Goal: Task Accomplishment & Management: Manage account settings

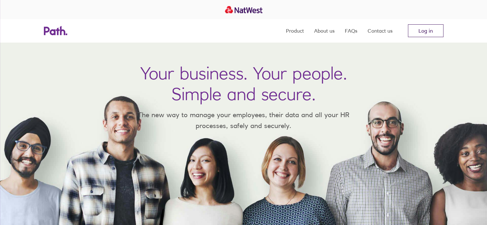
click at [439, 30] on link "Log in" at bounding box center [426, 30] width 36 height 13
click at [425, 30] on link "Log in" at bounding box center [426, 30] width 36 height 13
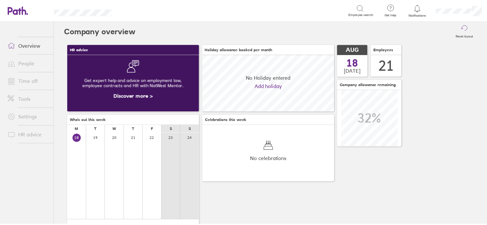
scroll to position [57, 133]
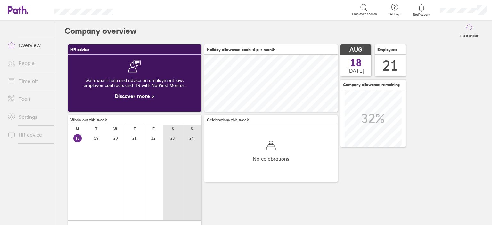
click at [26, 76] on link "Time off" at bounding box center [29, 81] width 52 height 13
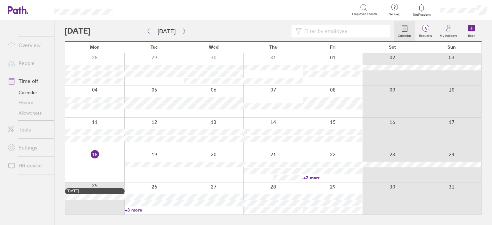
click at [312, 177] on link "+2 more" at bounding box center [332, 178] width 59 height 6
click at [335, 176] on link "+2 more" at bounding box center [332, 178] width 59 height 6
click at [137, 210] on link "+3 more" at bounding box center [154, 210] width 59 height 6
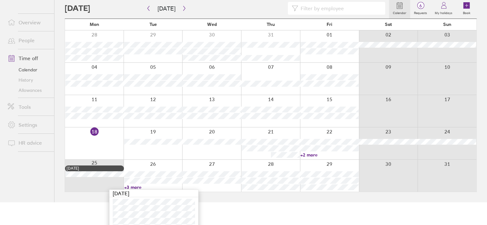
scroll to position [32, 0]
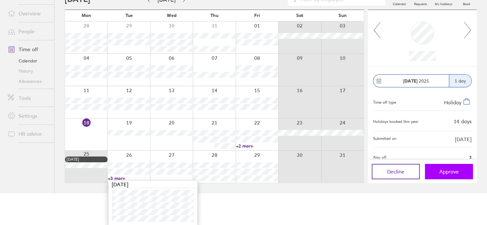
click at [461, 168] on button "Approve" at bounding box center [449, 171] width 48 height 15
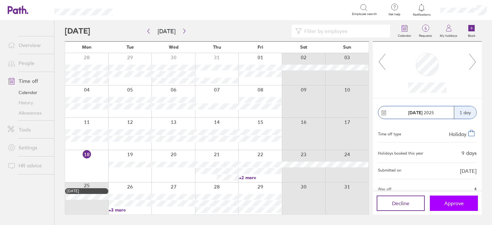
click at [452, 200] on span "Approve" at bounding box center [454, 203] width 20 height 6
click at [183, 30] on icon "button" at bounding box center [184, 31] width 5 height 5
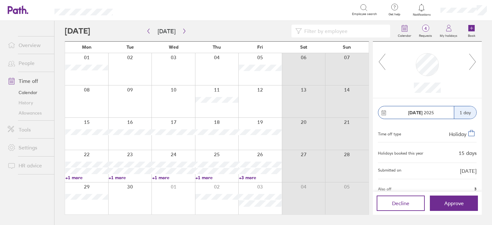
click at [76, 178] on link "+1 more" at bounding box center [86, 178] width 43 height 6
click at [240, 178] on link "+3 more" at bounding box center [260, 178] width 43 height 6
drag, startPoint x: 448, startPoint y: 204, endPoint x: 330, endPoint y: 102, distance: 156.0
click at [448, 204] on span "Approve" at bounding box center [454, 203] width 20 height 6
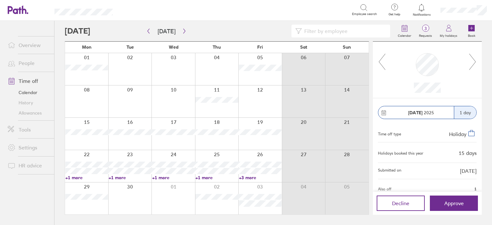
click at [475, 66] on icon at bounding box center [472, 61] width 8 height 17
click at [472, 61] on icon at bounding box center [472, 61] width 8 height 17
click at [466, 205] on button "Approve" at bounding box center [454, 203] width 48 height 15
click at [471, 59] on icon at bounding box center [472, 61] width 8 height 17
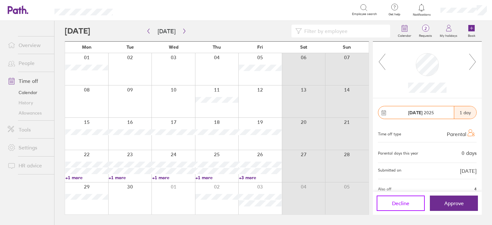
click at [395, 196] on button "Decline" at bounding box center [401, 203] width 48 height 15
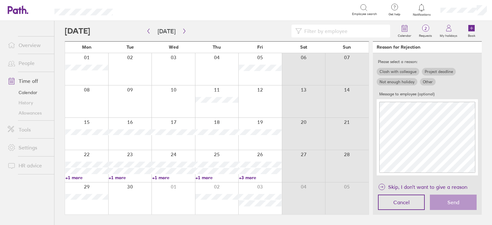
click at [430, 82] on label "Other" at bounding box center [428, 82] width 16 height 8
click at [0, 0] on input "Other" at bounding box center [0, 0] width 0 height 0
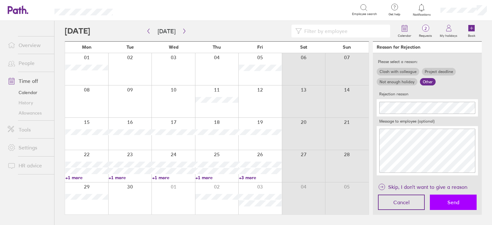
click at [466, 203] on button "Send" at bounding box center [453, 202] width 47 height 15
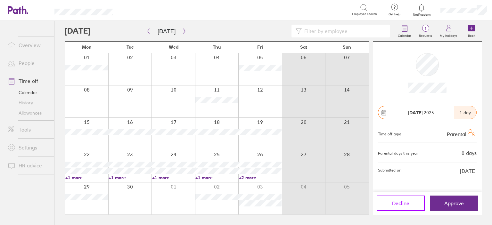
click at [414, 201] on button "Decline" at bounding box center [401, 203] width 48 height 15
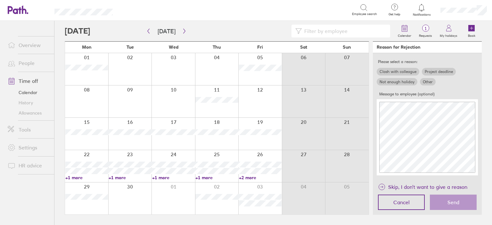
click at [426, 82] on label "Other" at bounding box center [428, 82] width 16 height 8
click at [0, 0] on input "Other" at bounding box center [0, 0] width 0 height 0
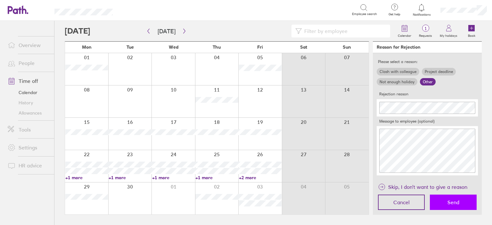
click at [464, 204] on button "Send" at bounding box center [453, 202] width 47 height 15
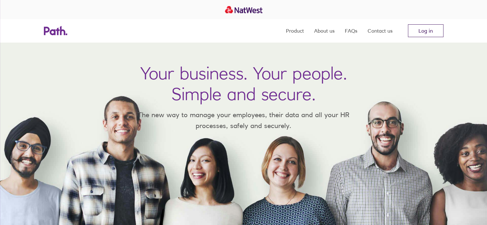
click at [426, 34] on link "Log in" at bounding box center [426, 30] width 36 height 13
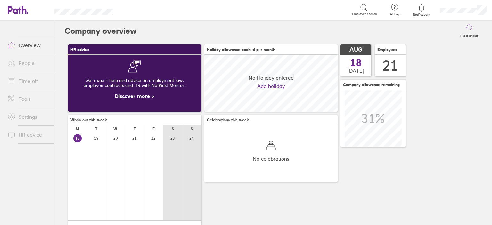
scroll to position [57, 133]
click at [39, 79] on link "Time off" at bounding box center [29, 81] width 52 height 13
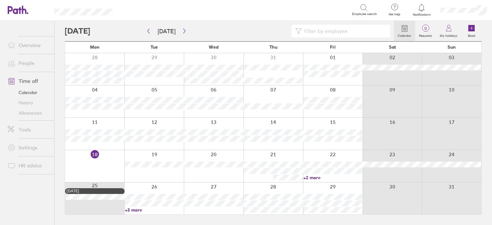
click at [26, 64] on link "People" at bounding box center [29, 63] width 52 height 13
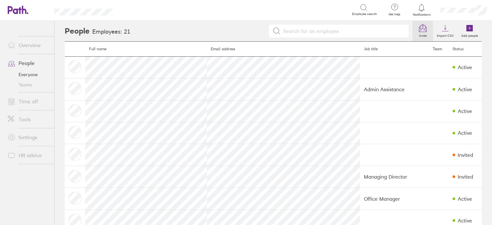
click at [419, 25] on icon at bounding box center [423, 28] width 8 height 8
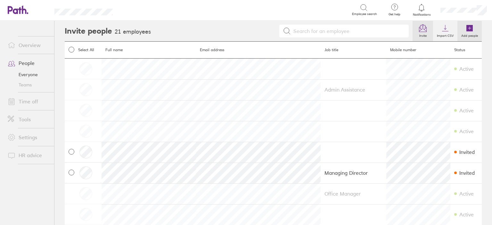
click at [466, 30] on icon at bounding box center [469, 28] width 6 height 6
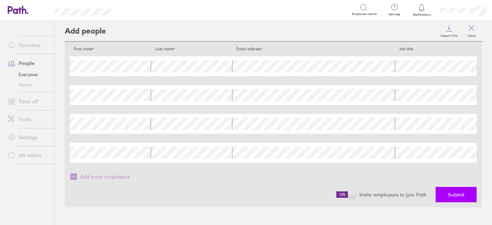
click at [459, 188] on button "Submit" at bounding box center [456, 194] width 41 height 15
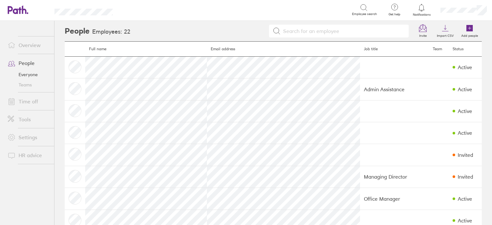
scroll to position [160, 0]
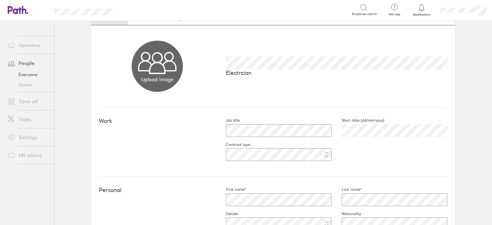
scroll to position [64, 0]
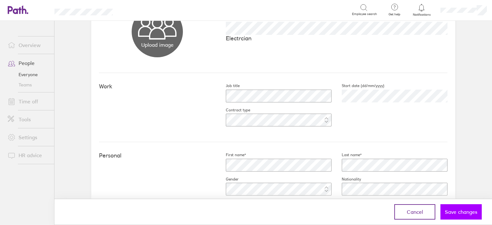
click at [459, 214] on span "Save changes" at bounding box center [461, 212] width 32 height 6
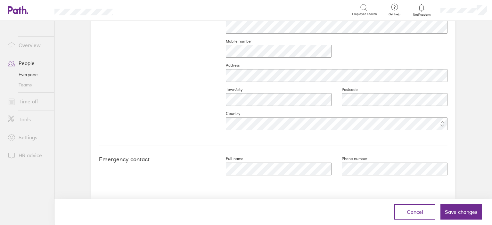
scroll to position [299, 0]
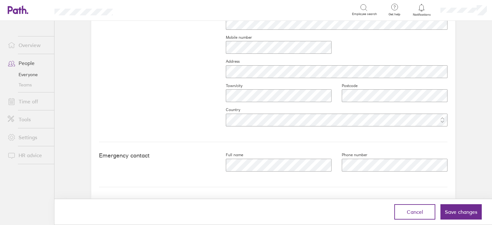
drag, startPoint x: 460, startPoint y: 209, endPoint x: 452, endPoint y: 206, distance: 7.8
click at [460, 209] on span "Save changes" at bounding box center [461, 212] width 32 height 6
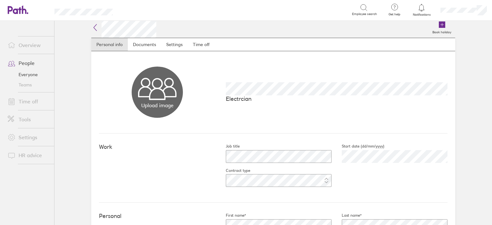
scroll to position [0, 0]
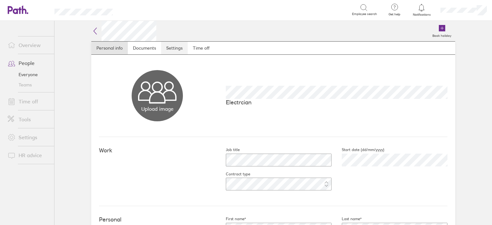
click at [174, 46] on link "Settings" at bounding box center [174, 48] width 27 height 13
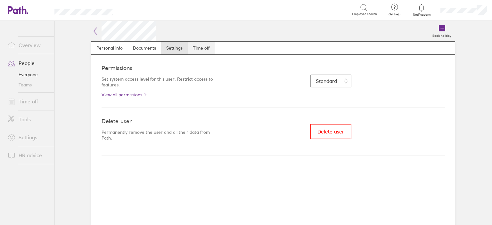
click at [193, 48] on link "Time off" at bounding box center [201, 48] width 27 height 13
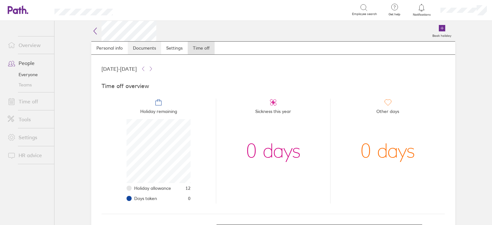
scroll to position [64, 64]
click at [139, 47] on link "Documents" at bounding box center [144, 48] width 33 height 13
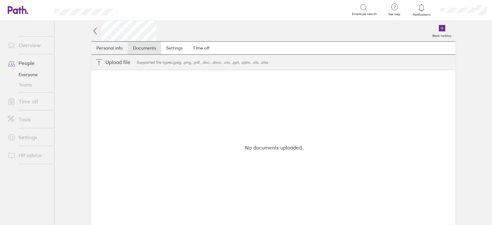
click at [115, 50] on link "Personal info" at bounding box center [109, 48] width 37 height 13
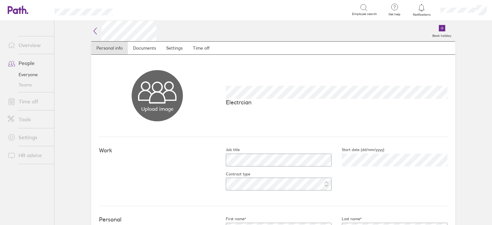
click at [27, 63] on link "People" at bounding box center [29, 63] width 52 height 13
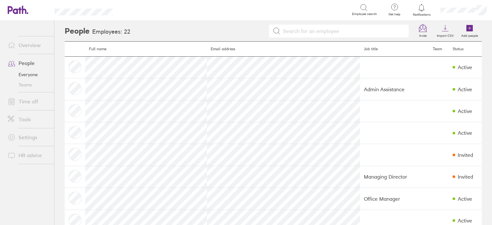
click at [31, 100] on link "Time off" at bounding box center [29, 101] width 52 height 13
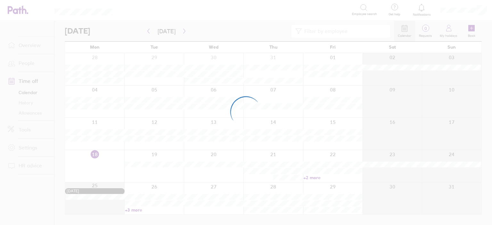
click at [29, 115] on div at bounding box center [246, 112] width 492 height 225
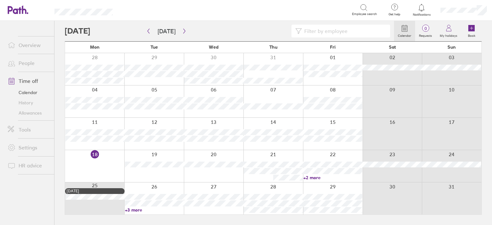
click at [22, 112] on link "Allowances" at bounding box center [29, 113] width 52 height 10
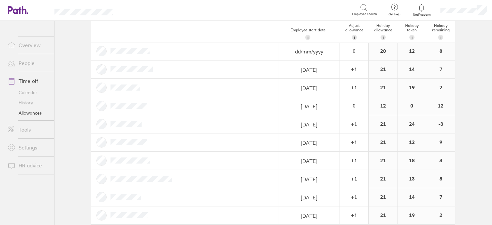
scroll to position [192, 0]
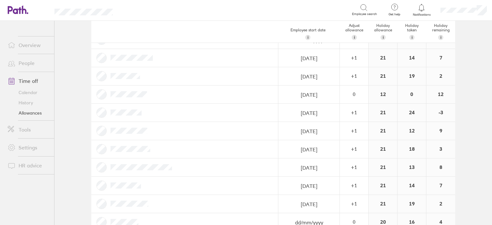
click at [29, 94] on link "Calendar" at bounding box center [29, 92] width 52 height 10
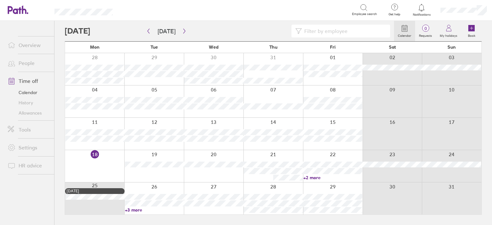
click at [114, 162] on div at bounding box center [94, 166] width 59 height 32
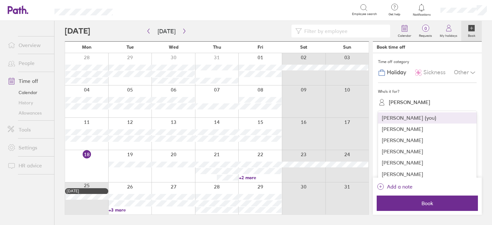
click at [409, 102] on div "[PERSON_NAME]" at bounding box center [409, 102] width 41 height 6
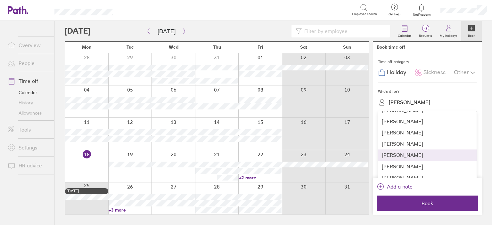
scroll to position [96, 0]
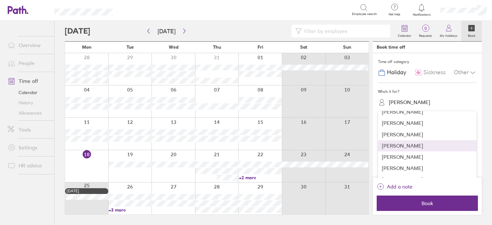
click at [406, 145] on div "[PERSON_NAME]" at bounding box center [427, 145] width 99 height 11
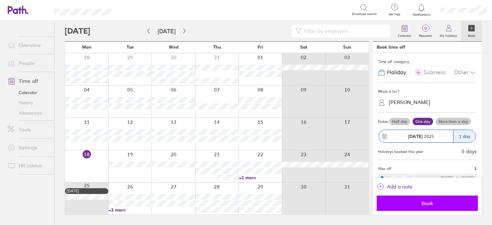
click at [430, 202] on span "Book" at bounding box center [427, 203] width 92 height 6
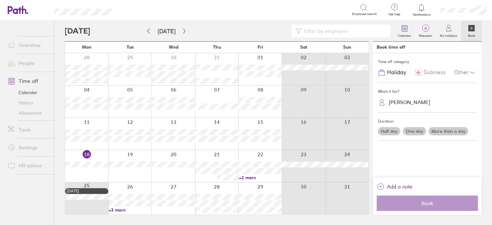
click at [262, 144] on div at bounding box center [260, 134] width 44 height 32
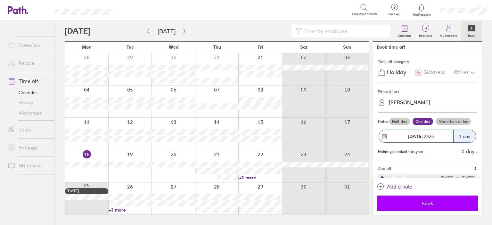
click at [437, 201] on span "Book" at bounding box center [427, 203] width 92 height 6
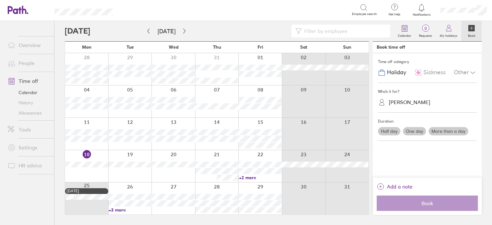
click at [35, 115] on link "Allowances" at bounding box center [29, 113] width 52 height 10
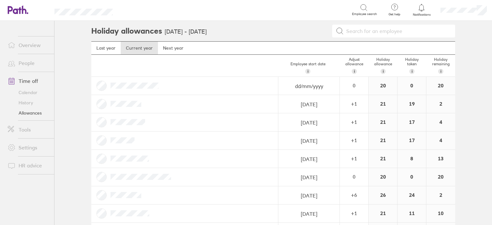
click at [29, 65] on link "People" at bounding box center [29, 63] width 52 height 13
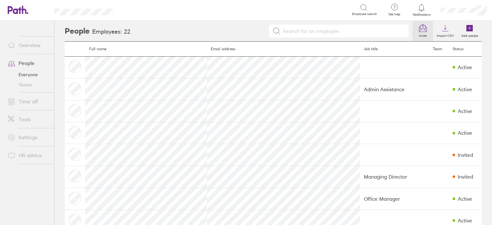
click at [423, 33] on label "Invite" at bounding box center [422, 35] width 15 height 6
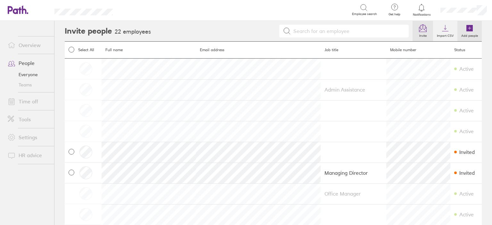
click at [463, 32] on label "Add people" at bounding box center [469, 35] width 24 height 6
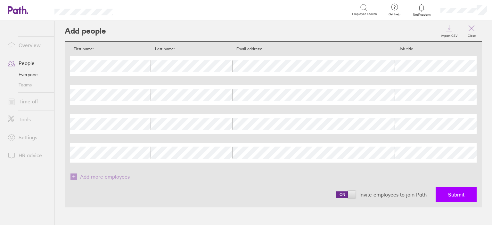
click at [468, 195] on button "Submit" at bounding box center [456, 194] width 41 height 15
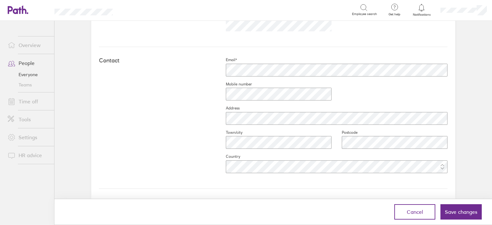
scroll to position [256, 0]
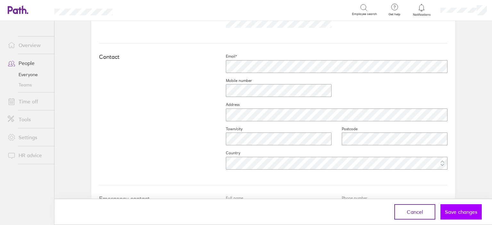
click at [454, 215] on span "Save changes" at bounding box center [461, 212] width 32 height 6
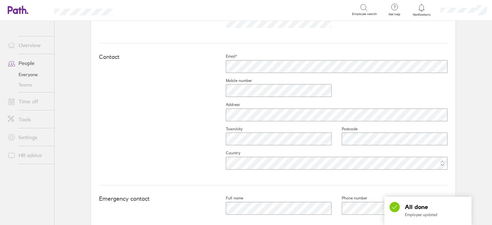
click at [156, 171] on div "Contact Email* Mobile number Address Town/city Postcode Country" at bounding box center [273, 115] width 348 height 142
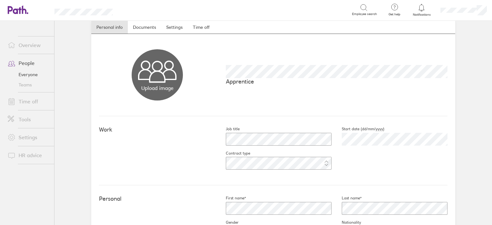
scroll to position [0, 0]
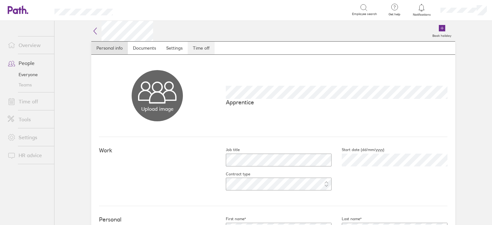
click at [196, 45] on link "Time off" at bounding box center [201, 48] width 27 height 13
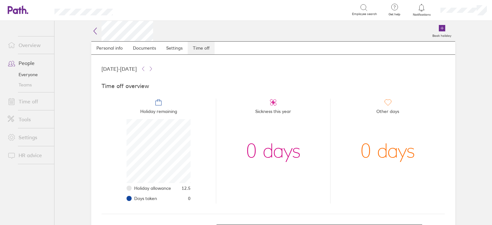
scroll to position [64, 64]
click at [140, 49] on link "Documents" at bounding box center [144, 48] width 33 height 13
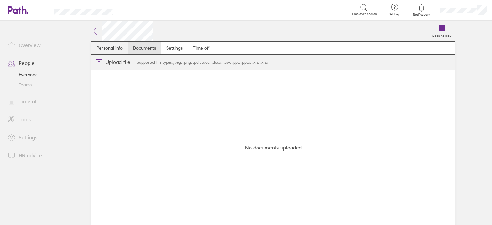
click at [109, 47] on link "Personal info" at bounding box center [109, 48] width 37 height 13
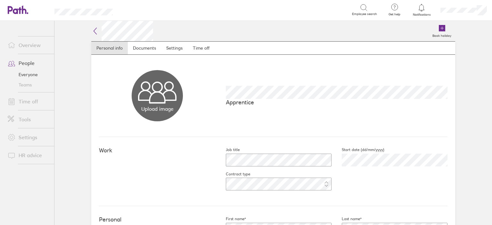
click at [35, 101] on link "Time off" at bounding box center [29, 101] width 52 height 13
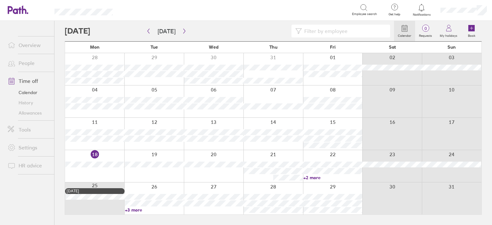
click at [26, 114] on link "Allowances" at bounding box center [29, 113] width 52 height 10
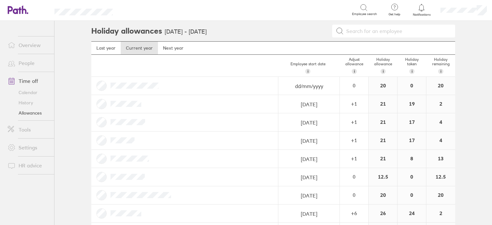
click at [27, 44] on link "Overview" at bounding box center [29, 45] width 52 height 13
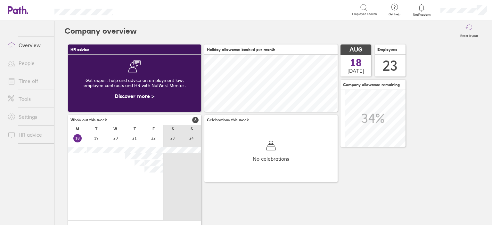
scroll to position [57, 133]
click at [28, 121] on link "Settings" at bounding box center [29, 116] width 52 height 13
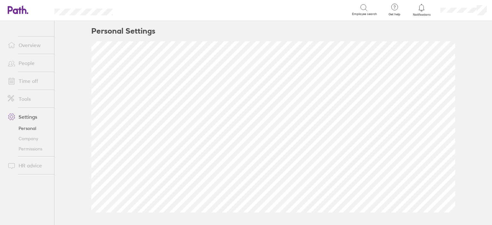
click at [33, 127] on link "Personal" at bounding box center [29, 128] width 52 height 10
click at [31, 117] on link "Settings" at bounding box center [29, 116] width 52 height 13
click at [33, 138] on link "Company" at bounding box center [29, 139] width 52 height 10
click at [20, 46] on link "Overview" at bounding box center [29, 45] width 52 height 13
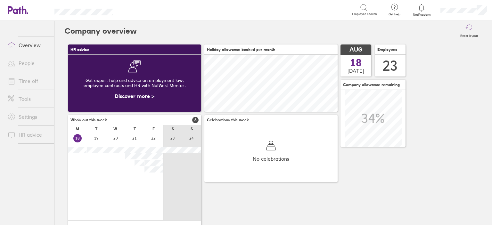
scroll to position [57, 133]
click at [26, 63] on link "People" at bounding box center [29, 63] width 52 height 13
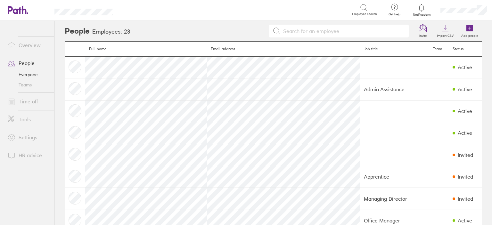
click at [38, 100] on link "Time off" at bounding box center [29, 101] width 52 height 13
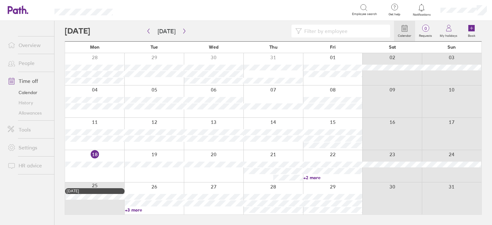
click at [34, 113] on link "Allowances" at bounding box center [29, 113] width 52 height 10
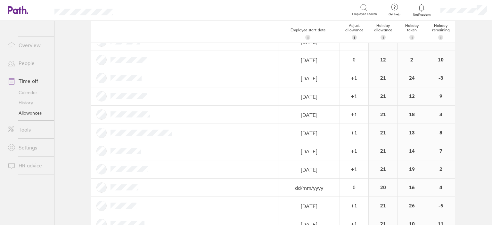
scroll to position [256, 0]
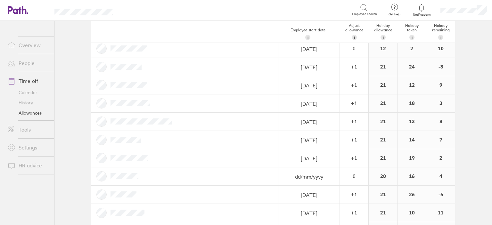
click at [383, 174] on div "20" at bounding box center [383, 176] width 29 height 18
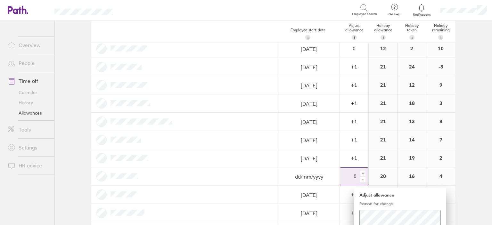
click at [360, 179] on div "-" at bounding box center [362, 179] width 5 height 5
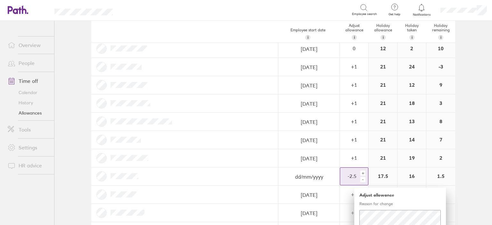
click at [360, 179] on div "-" at bounding box center [362, 179] width 5 height 5
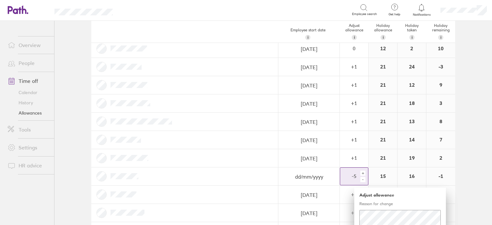
click at [360, 179] on div "-" at bounding box center [362, 179] width 5 height 5
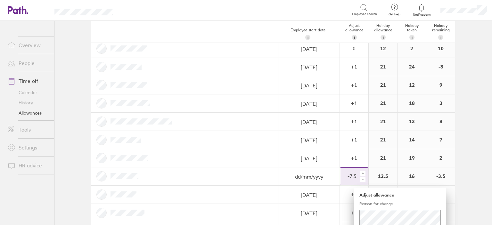
click at [360, 179] on div "-" at bounding box center [362, 179] width 5 height 5
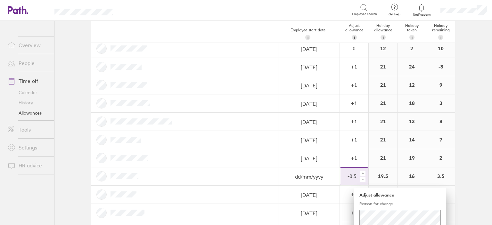
click at [362, 173] on div "+" at bounding box center [362, 173] width 5 height 5
click at [362, 177] on div "-" at bounding box center [362, 179] width 5 height 5
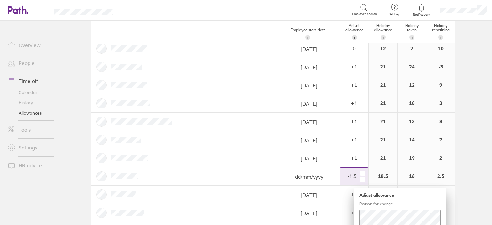
click at [362, 177] on div "-" at bounding box center [362, 179] width 5 height 5
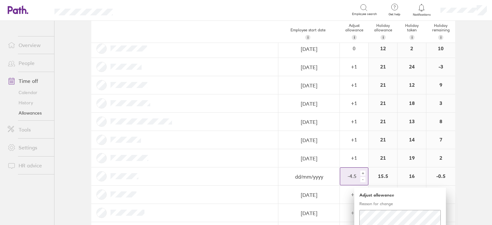
click at [362, 177] on div "-" at bounding box center [362, 179] width 5 height 5
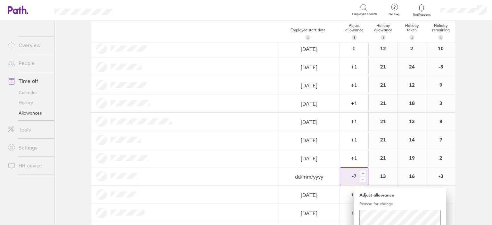
click at [362, 177] on div "-" at bounding box center [362, 179] width 5 height 5
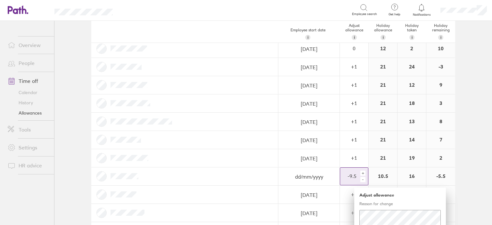
click at [362, 177] on div "-" at bounding box center [362, 179] width 5 height 5
click at [470, 153] on main "Holiday allowances [DATE] - [DATE] Last year Current year Next year Employee st…" at bounding box center [272, 123] width 437 height 204
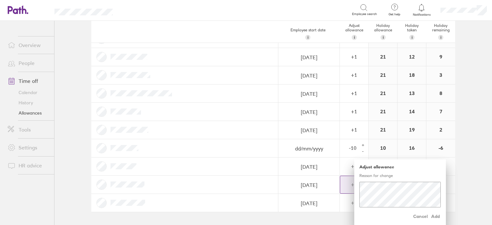
click at [431, 215] on span "Add" at bounding box center [435, 216] width 10 height 10
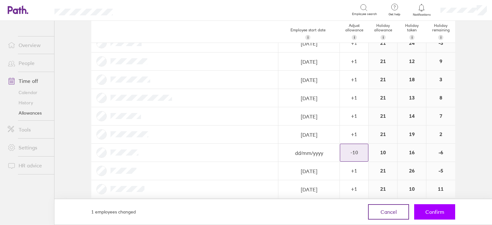
click at [445, 214] on button "Confirm" at bounding box center [434, 211] width 41 height 15
click at [439, 209] on span "Confirm" at bounding box center [434, 212] width 19 height 6
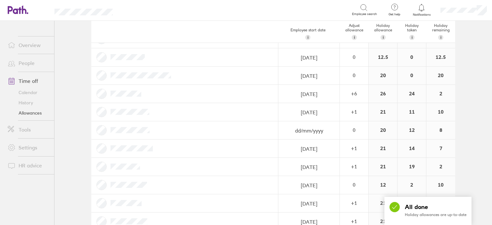
scroll to position [0, 0]
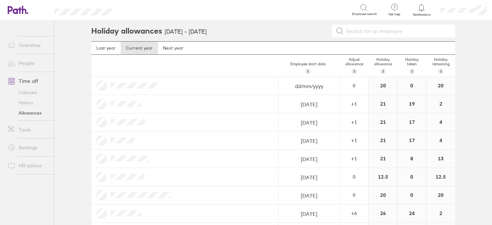
click at [26, 94] on link "Calendar" at bounding box center [29, 92] width 52 height 10
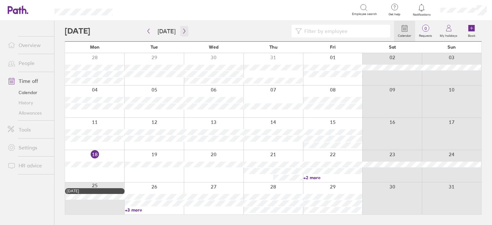
click at [182, 31] on icon "button" at bounding box center [184, 31] width 5 height 5
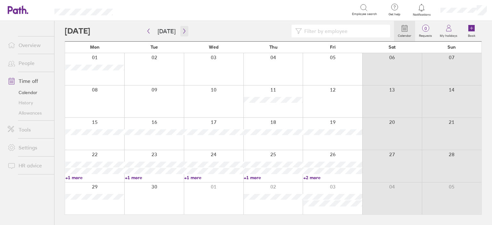
click at [182, 31] on icon "button" at bounding box center [184, 31] width 5 height 5
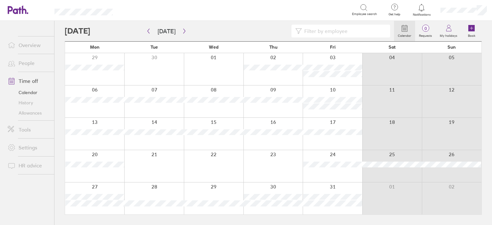
click at [28, 44] on link "Overview" at bounding box center [29, 45] width 52 height 13
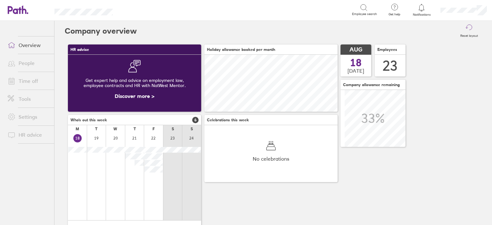
scroll to position [57, 133]
